Goal: Task Accomplishment & Management: Use online tool/utility

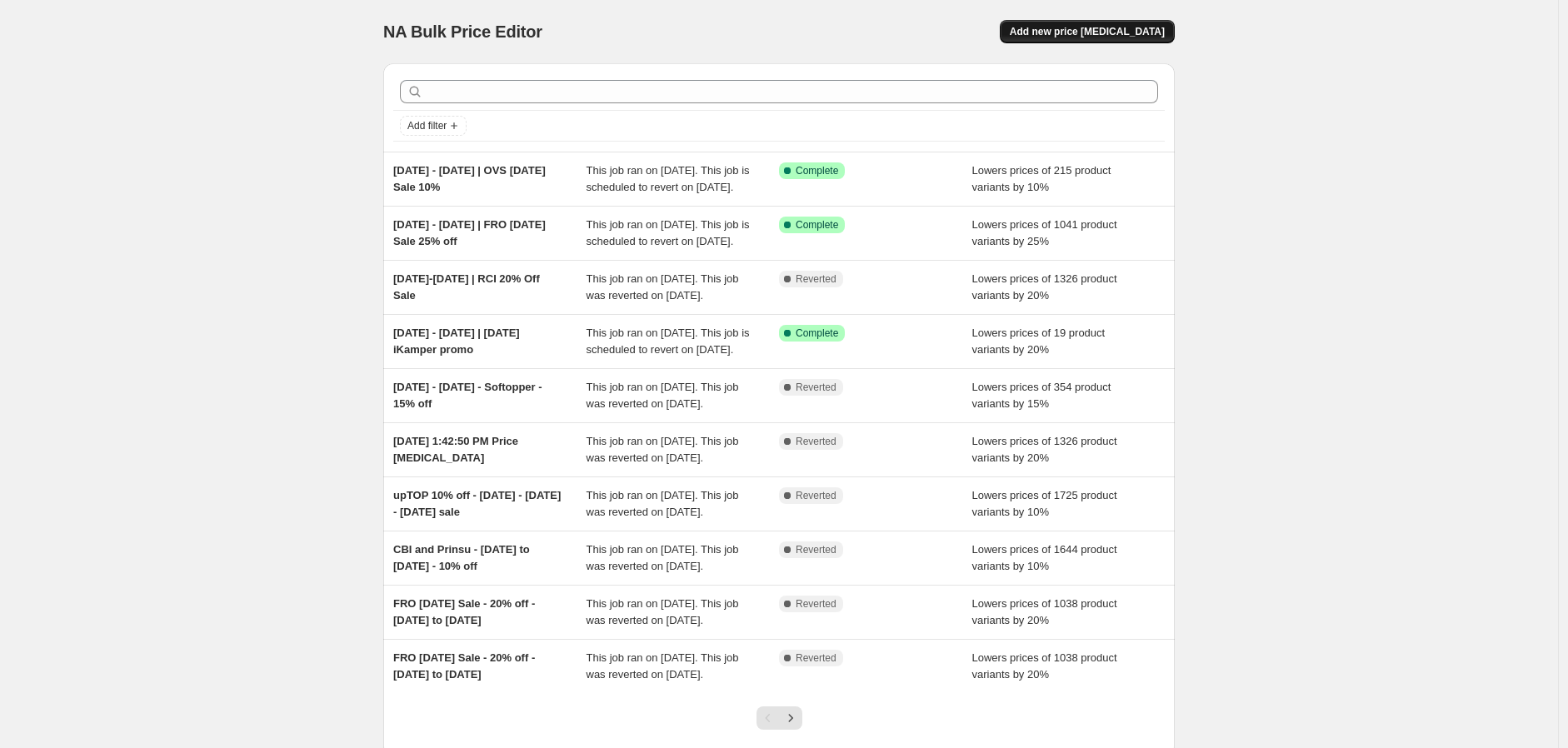
click at [1146, 28] on span "Add new price [MEDICAL_DATA]" at bounding box center [1087, 32] width 155 height 13
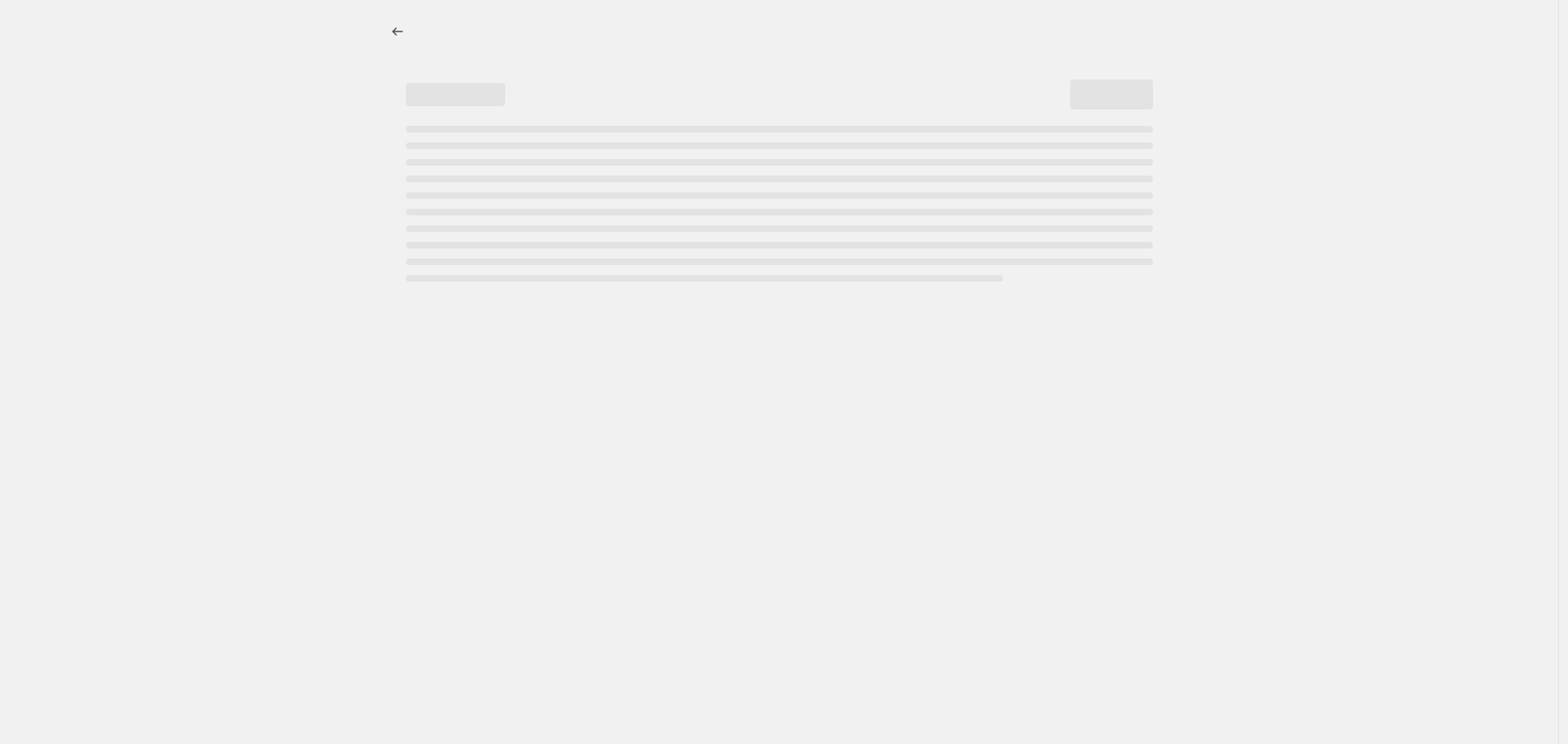
select select "percentage"
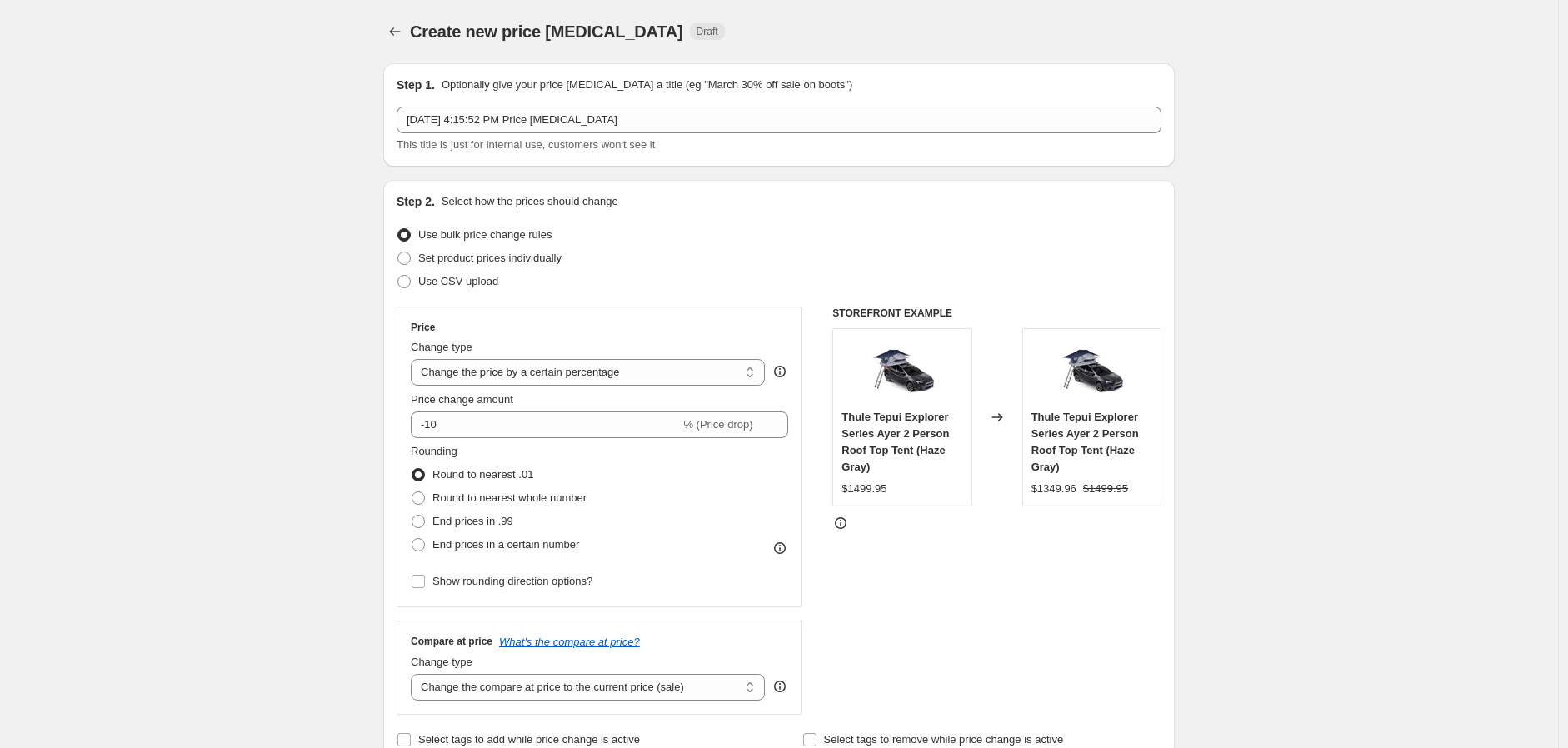
click at [728, 101] on div "Step 1. Optionally give your price [MEDICAL_DATA] a title (eg "March 30% off sa…" at bounding box center [779, 114] width 764 height 76
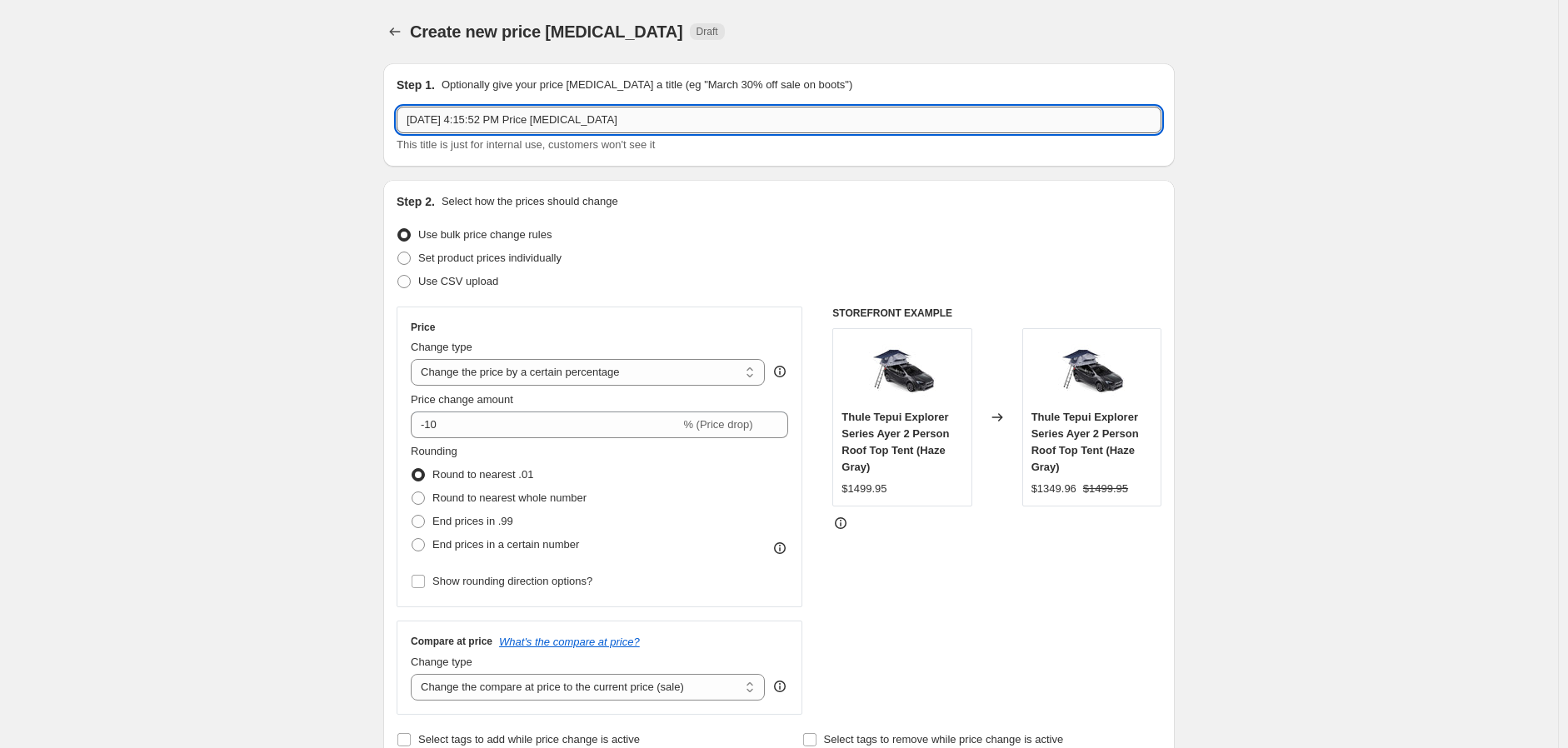
drag, startPoint x: 702, startPoint y: 121, endPoint x: 451, endPoint y: 113, distance: 251.1
click at [451, 113] on input "[DATE] 4:15:52 PM Price [MEDICAL_DATA]" at bounding box center [779, 120] width 764 height 27
click at [484, 116] on input "[DATE] -" at bounding box center [779, 120] width 764 height 27
type input "[DATE] - [DATE] | 10% off [DATE] | Cali Raised"
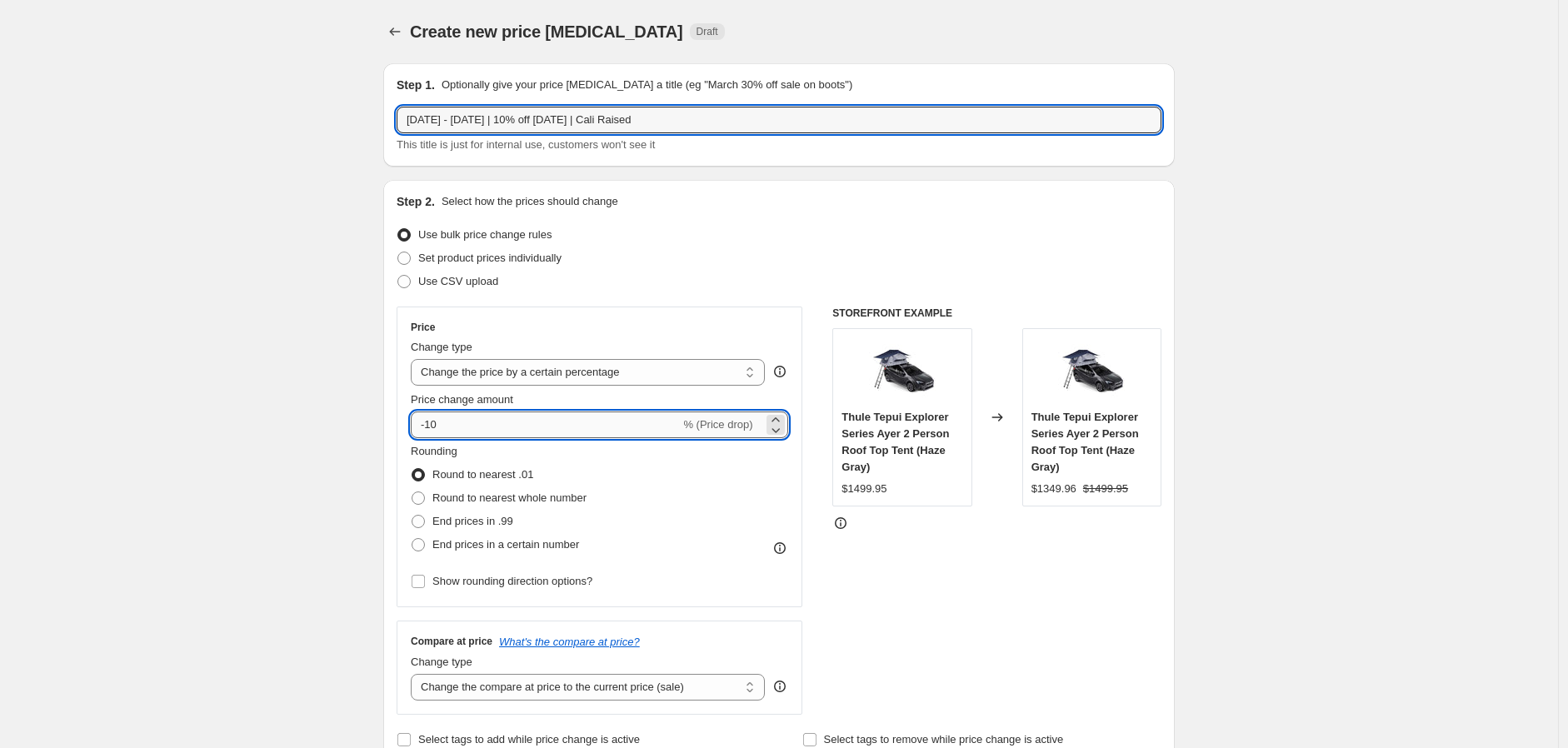
click at [488, 423] on input "-10" at bounding box center [545, 425] width 269 height 27
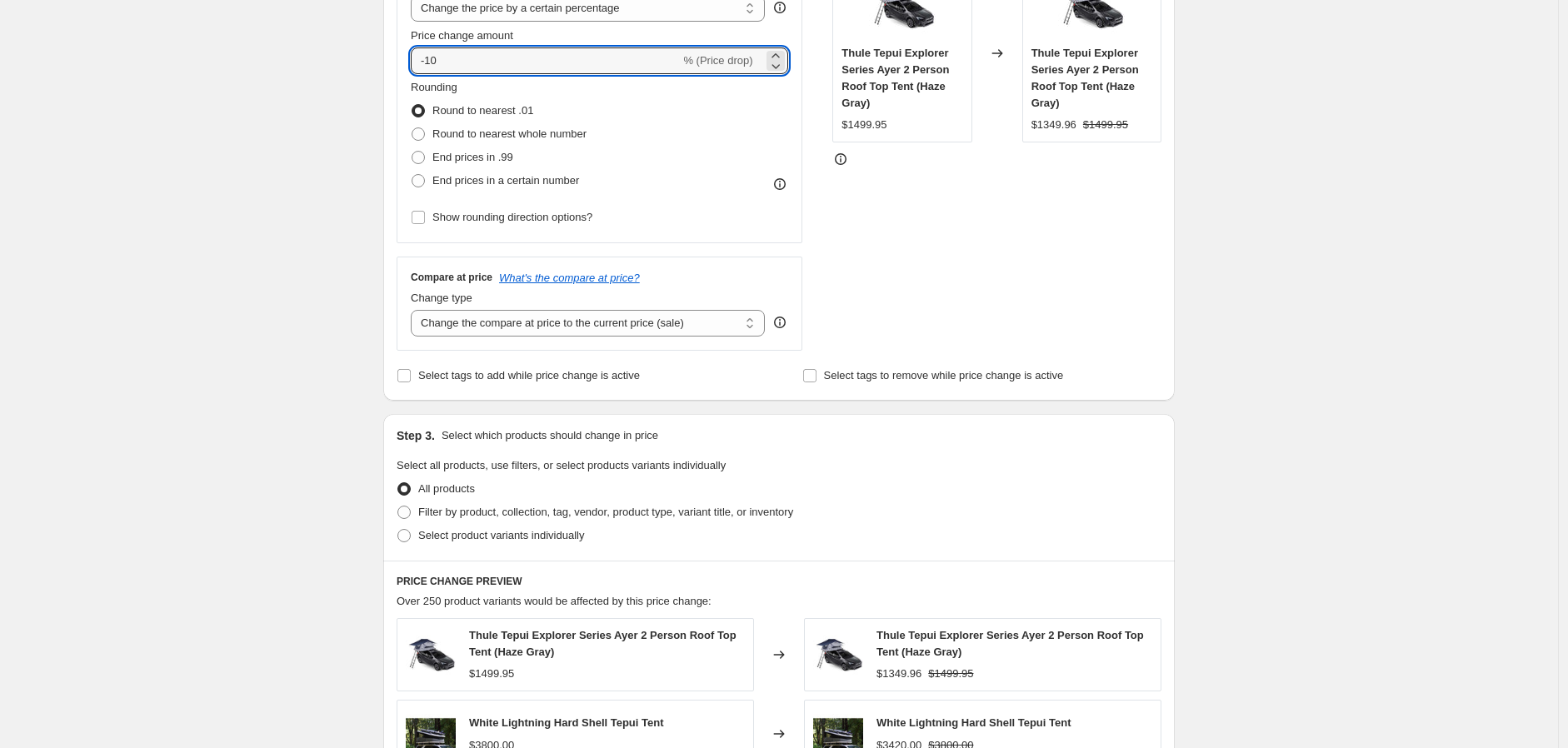
scroll to position [369, 0]
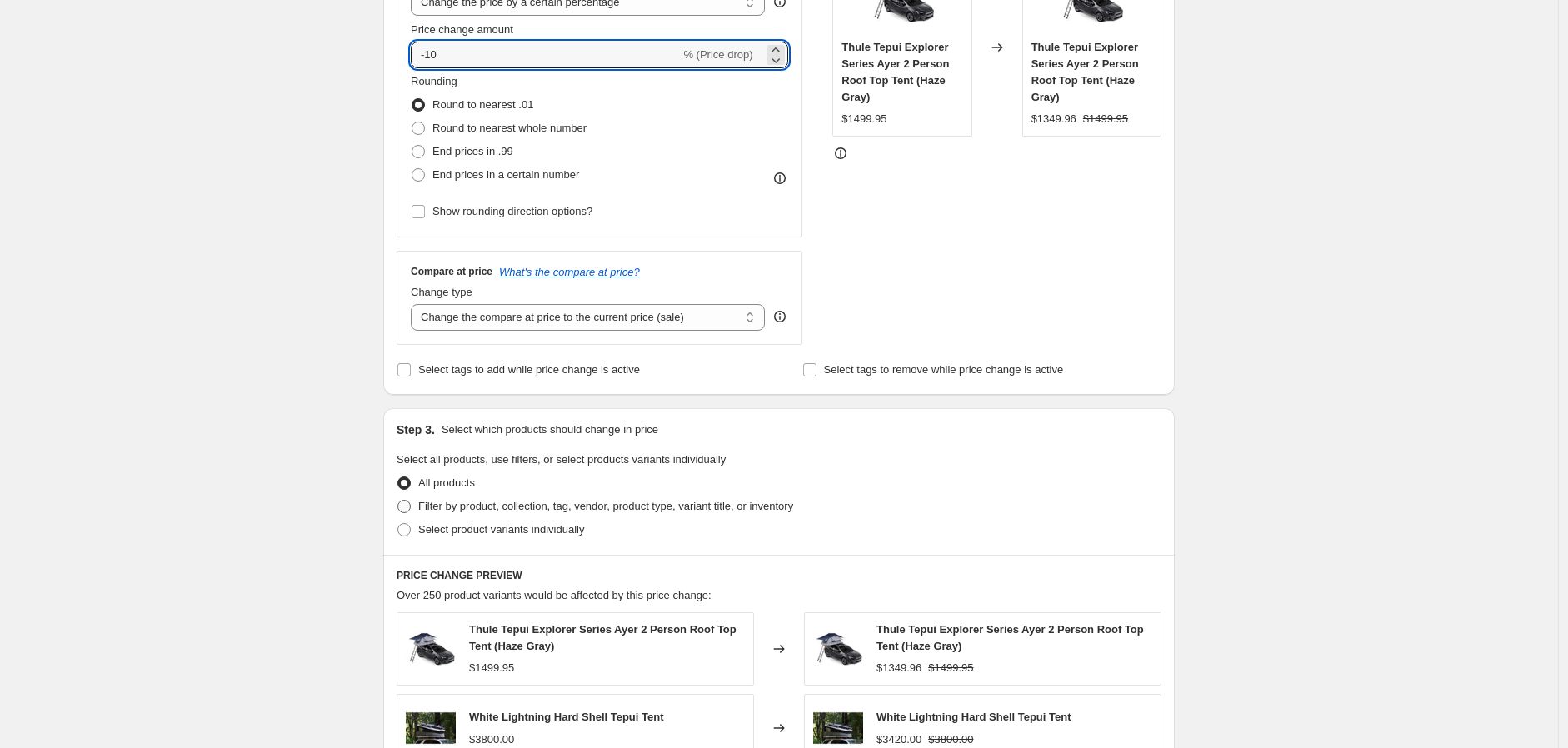
click at [457, 499] on span "Filter by product, collection, tag, vendor, product type, variant title, or inv…" at bounding box center [605, 505] width 375 height 13
click at [398, 499] on input "Filter by product, collection, tag, vendor, product type, variant title, or inv…" at bounding box center [397, 499] width 1 height 1
radio input "true"
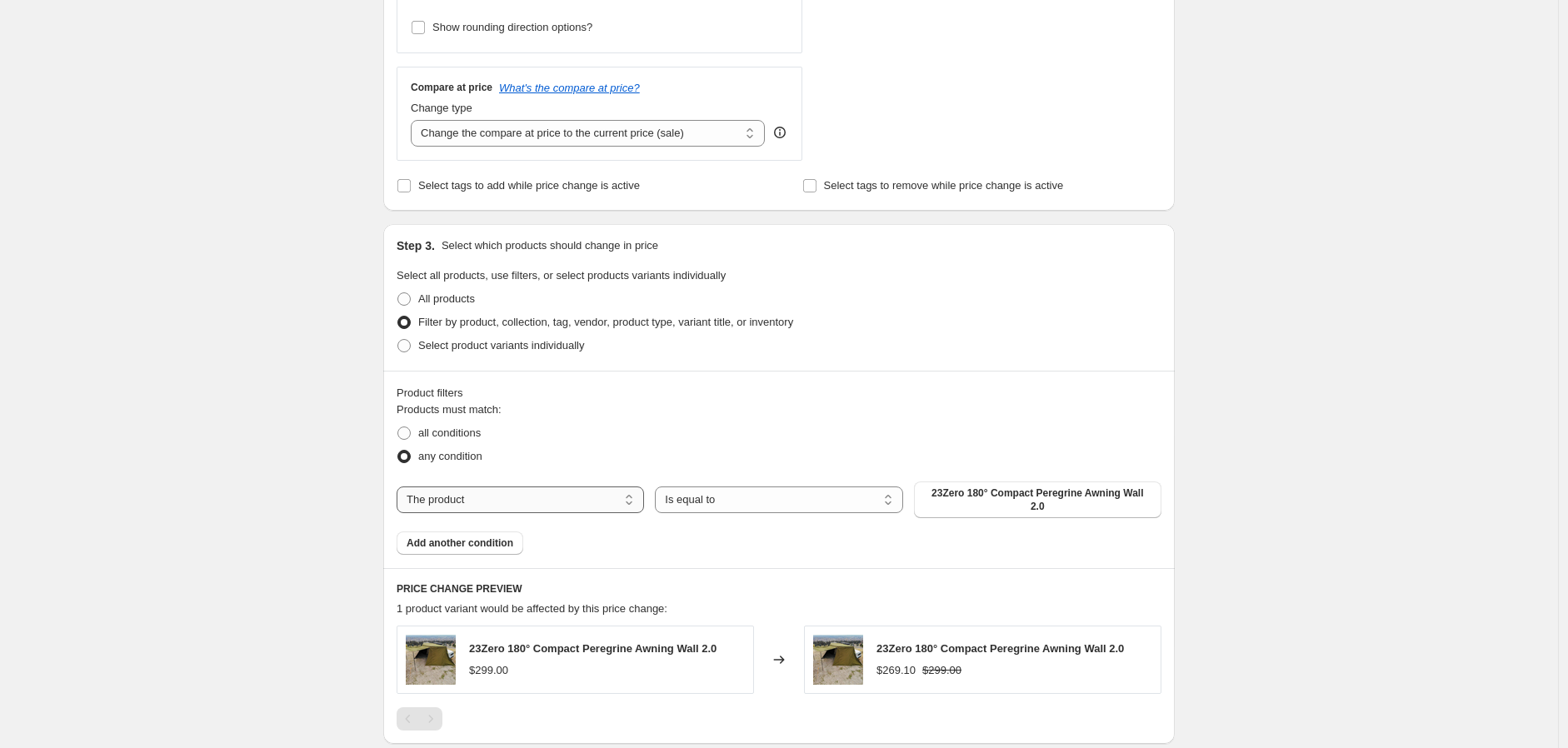
scroll to position [555, 0]
click at [597, 501] on select "The product The product's collection The product's tag The product's vendor The…" at bounding box center [520, 498] width 247 height 27
select select "vendor"
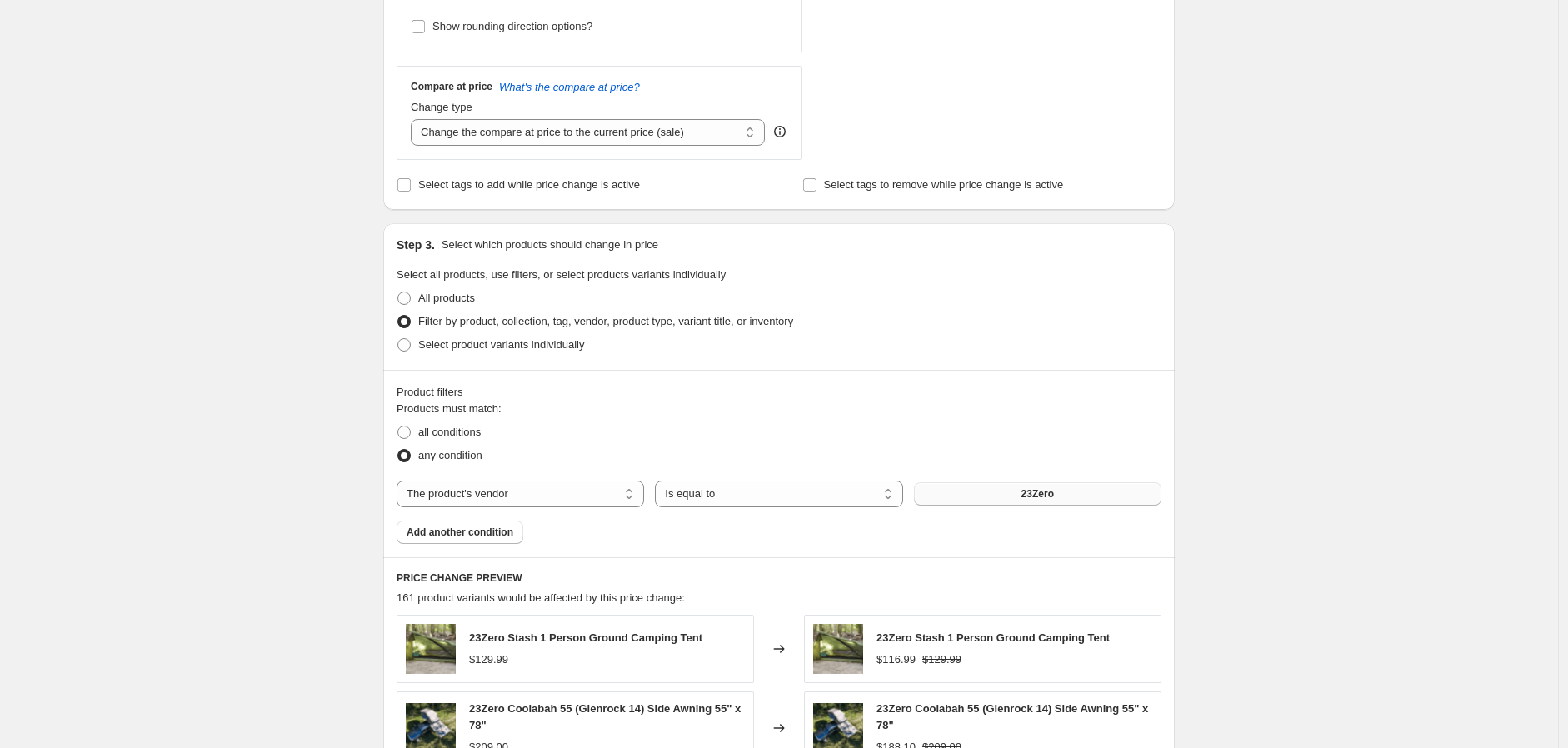
click at [1047, 496] on span "23Zero" at bounding box center [1038, 493] width 33 height 13
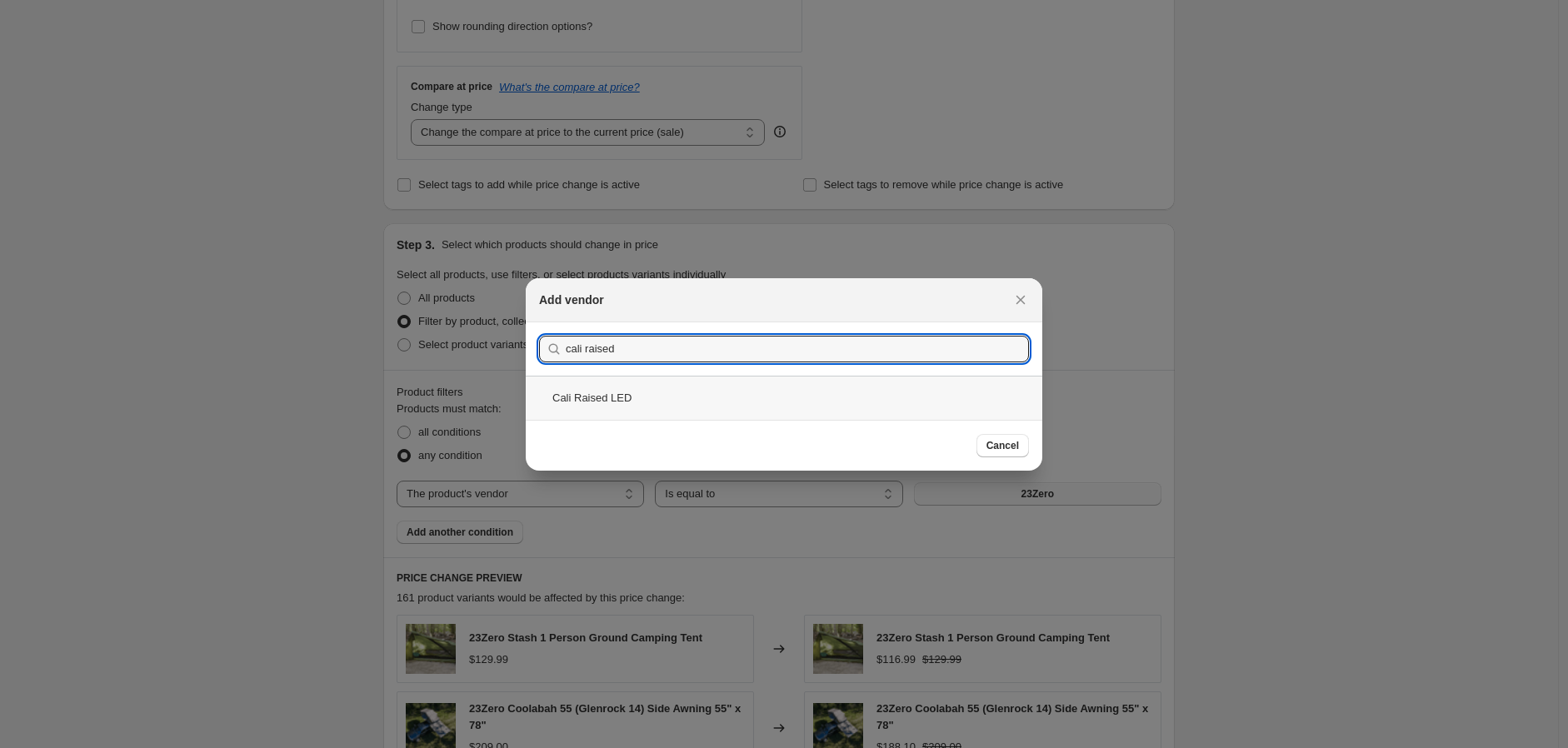
type input "cali raised"
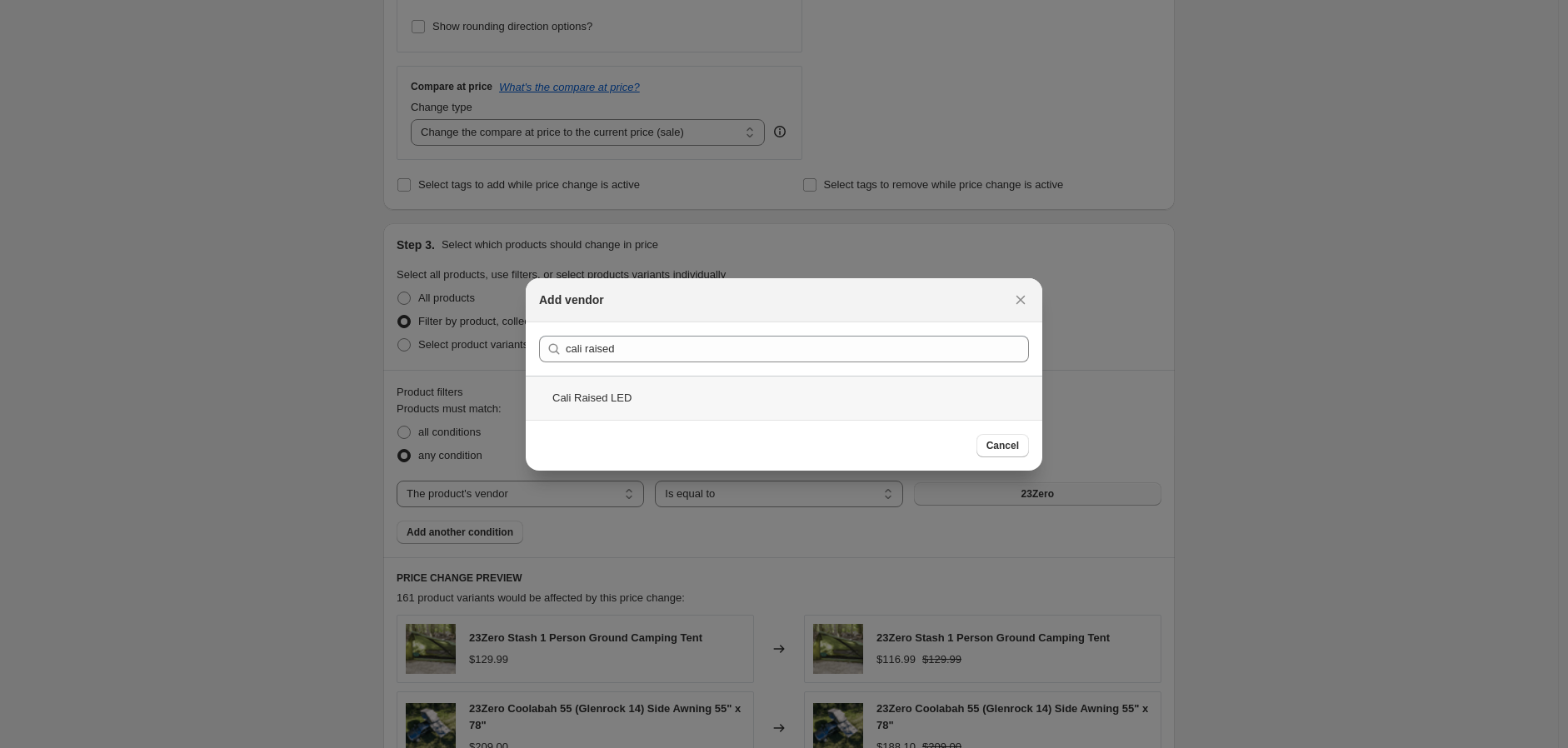
click at [628, 388] on div "Cali Raised LED" at bounding box center [784, 397] width 516 height 44
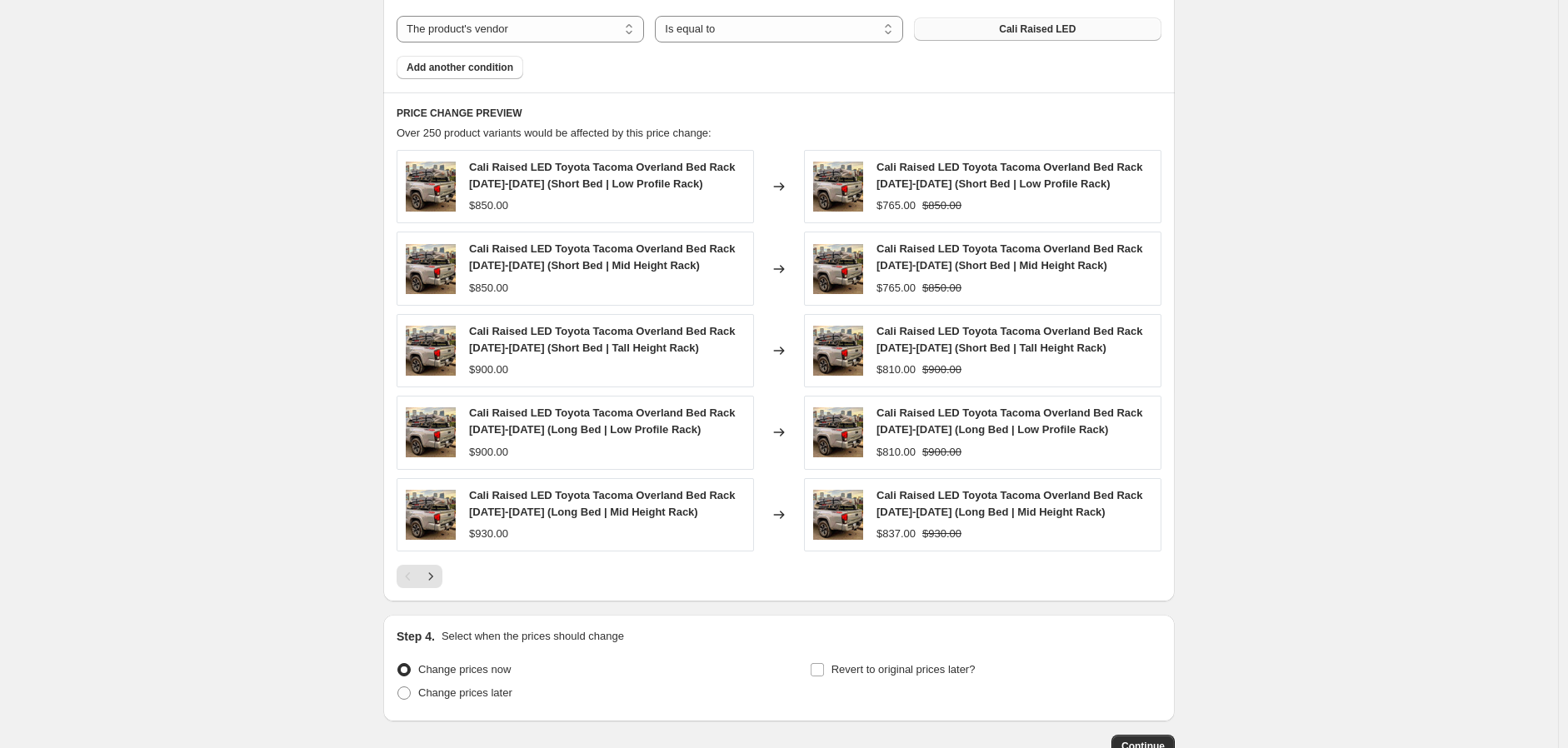
scroll to position [1110, 0]
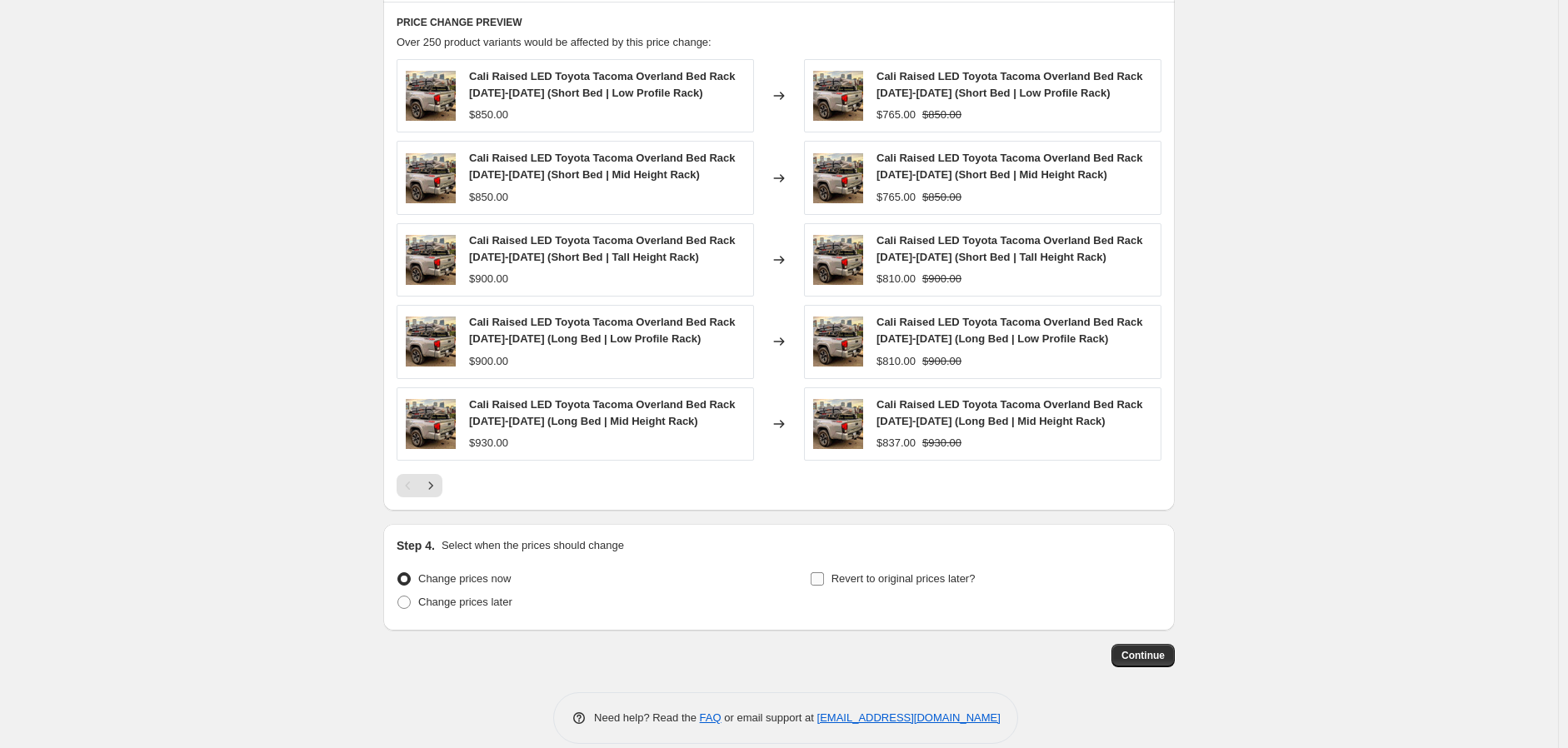
click at [839, 582] on span "Revert to original prices later?" at bounding box center [903, 578] width 144 height 13
click at [824, 582] on input "Revert to original prices later?" at bounding box center [817, 579] width 13 height 13
checkbox input "true"
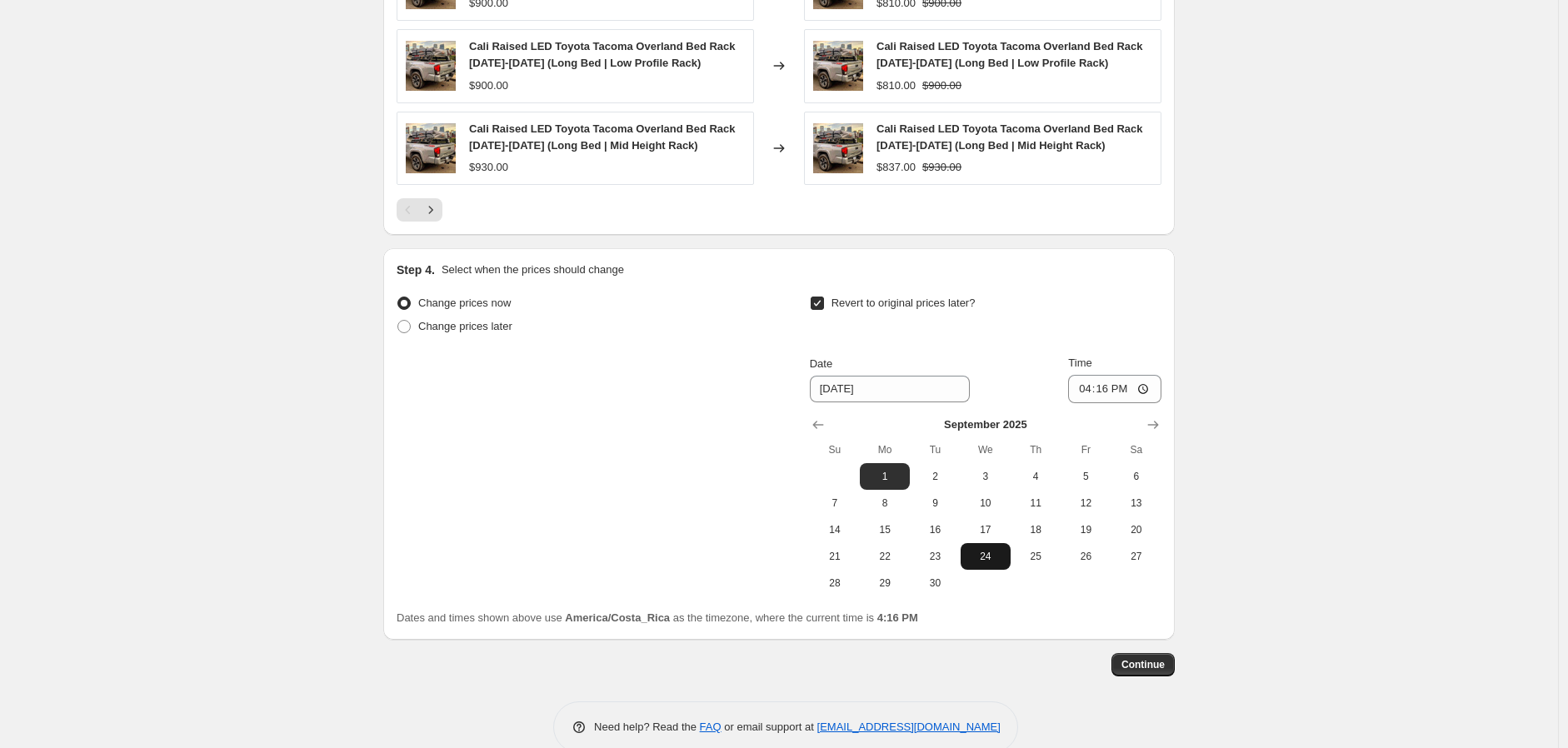
scroll to position [1387, 0]
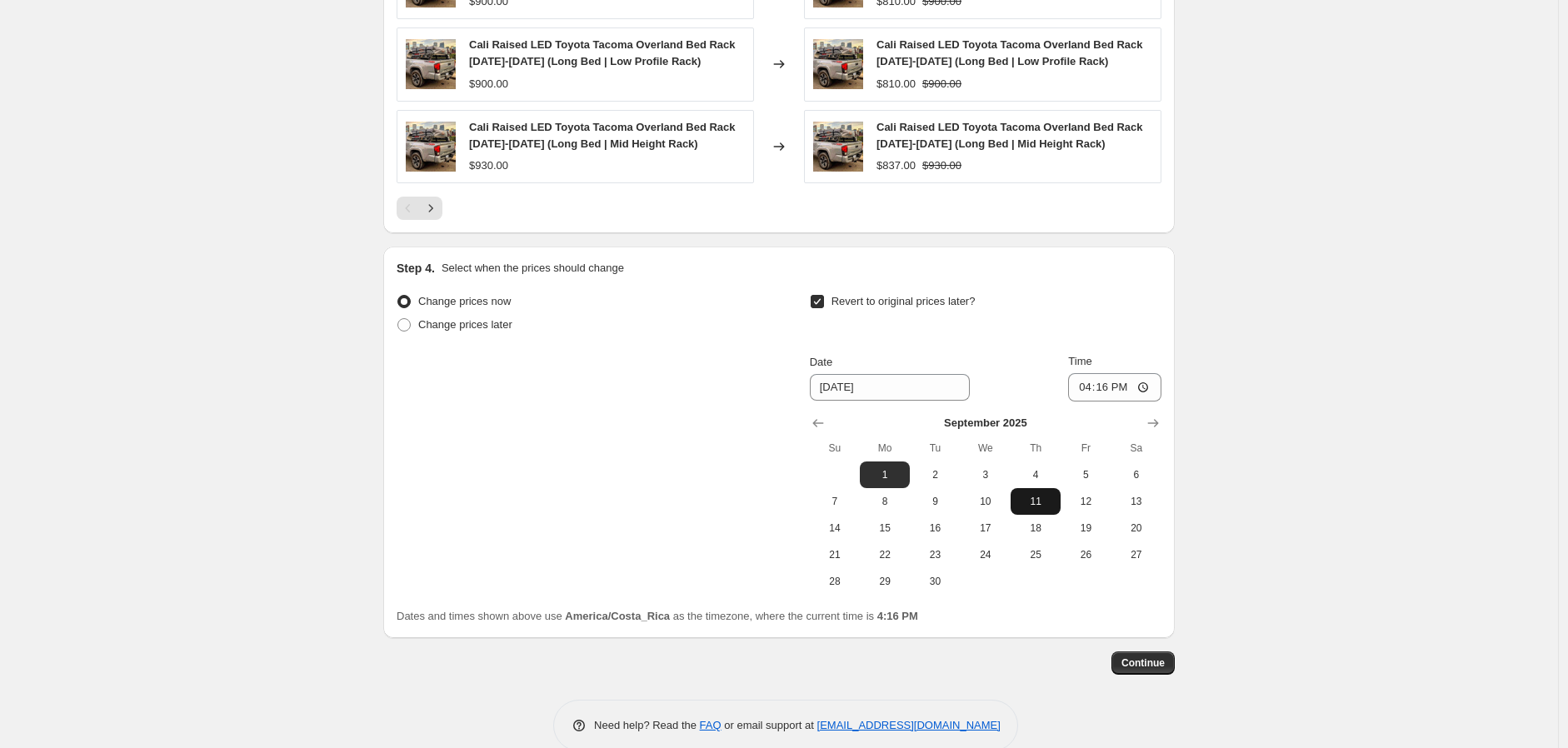
click at [1029, 510] on button "11" at bounding box center [1036, 501] width 50 height 27
type input "[DATE]"
click at [1148, 391] on input "16:16" at bounding box center [1114, 387] width 93 height 28
type input "12:57"
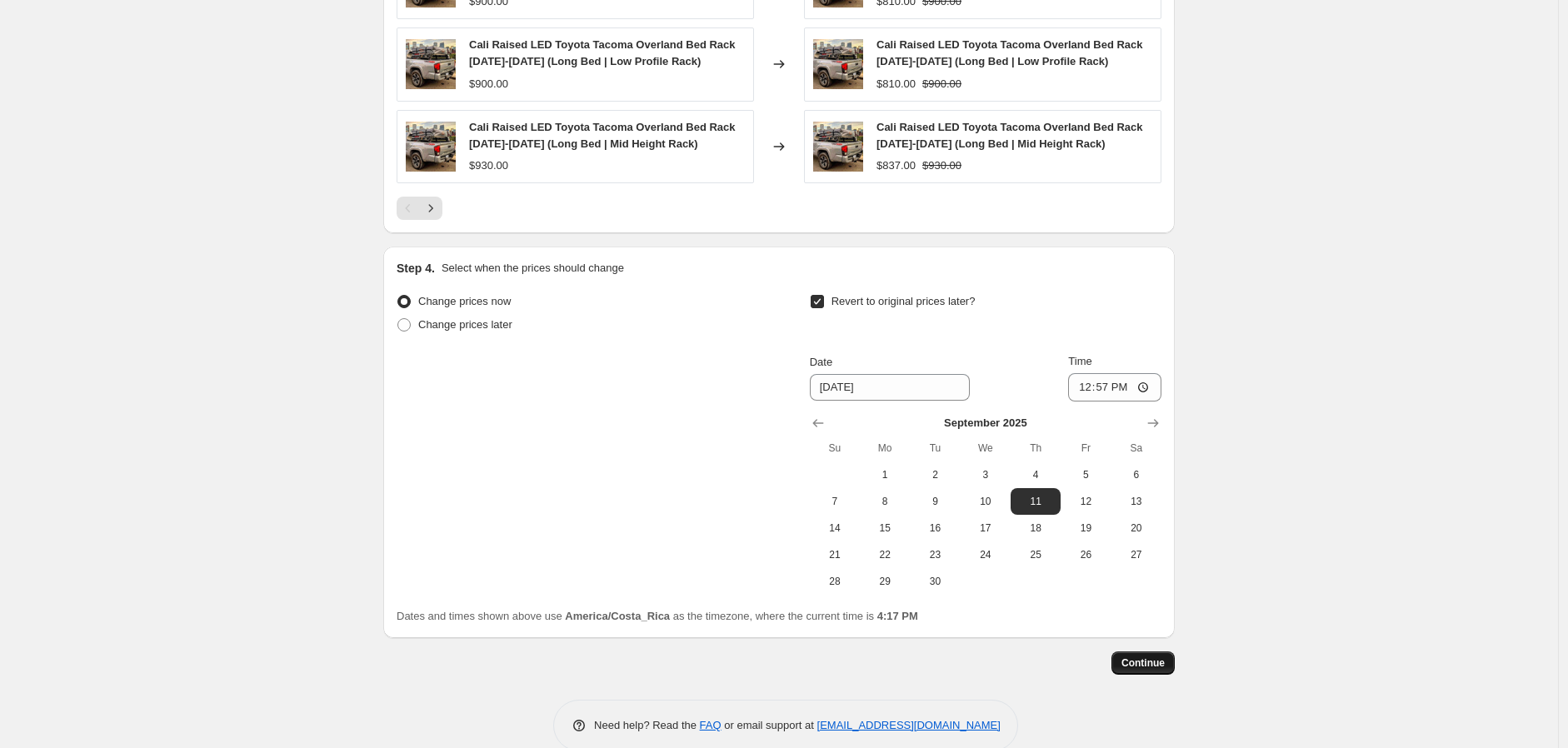
click at [1156, 664] on span "Continue" at bounding box center [1143, 663] width 44 height 13
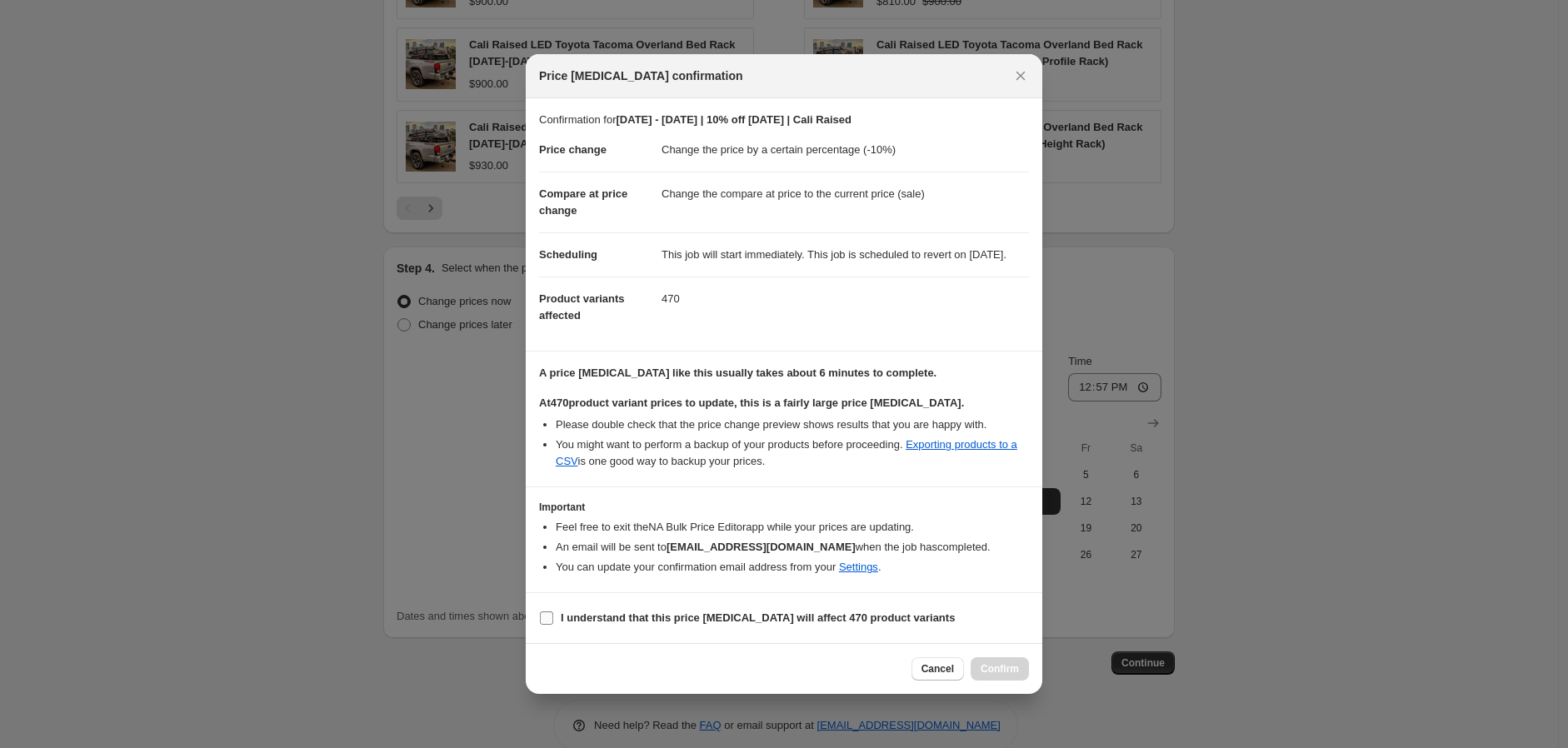
click at [578, 623] on b "I understand that this price [MEDICAL_DATA] will affect 470 product variants" at bounding box center [758, 617] width 394 height 13
click at [553, 624] on input "I understand that this price [MEDICAL_DATA] will affect 470 product variants" at bounding box center [546, 618] width 13 height 13
checkbox input "true"
click at [983, 673] on span "Confirm" at bounding box center [1000, 668] width 39 height 13
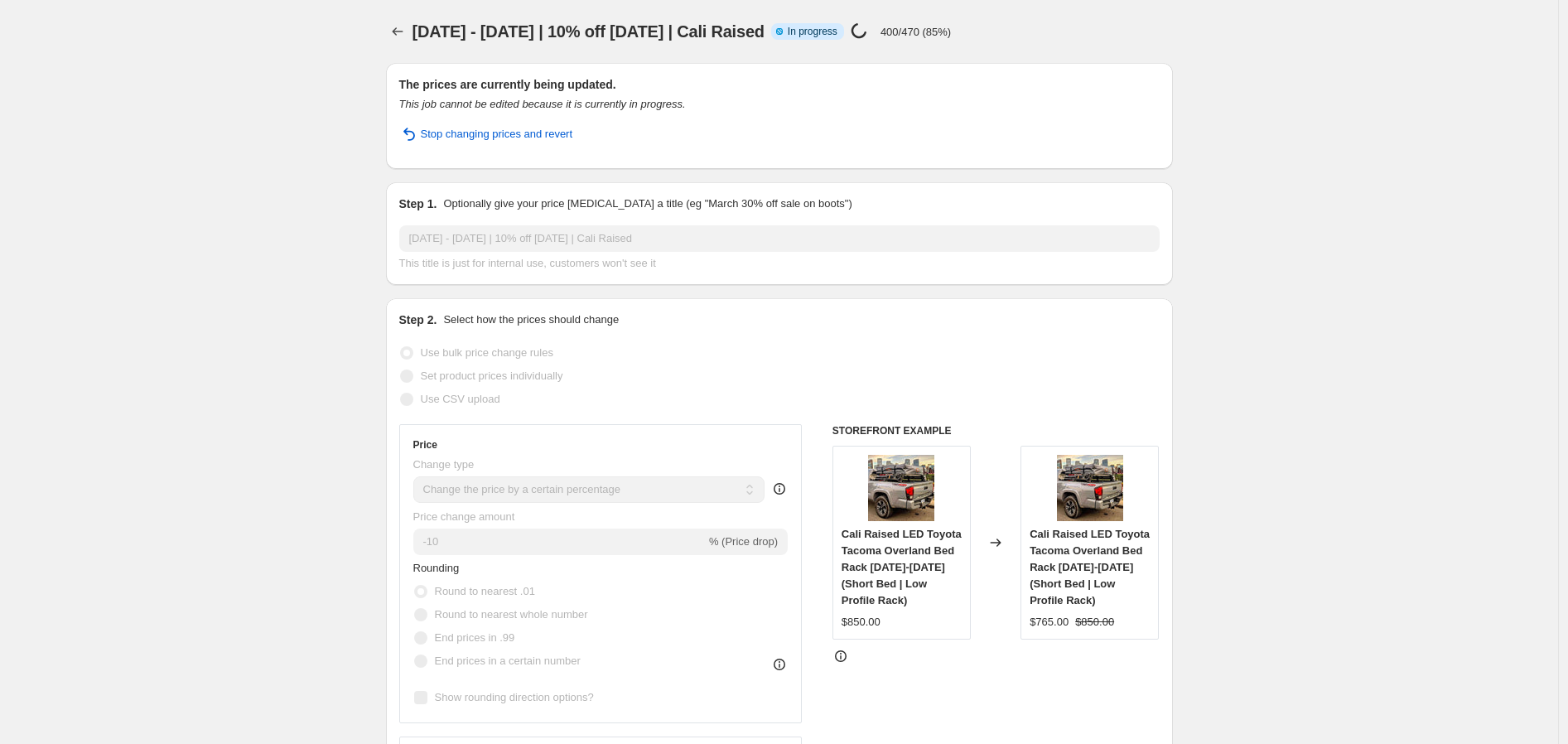
select select "percentage"
select select "vendor"
